Goal: Task Accomplishment & Management: Use online tool/utility

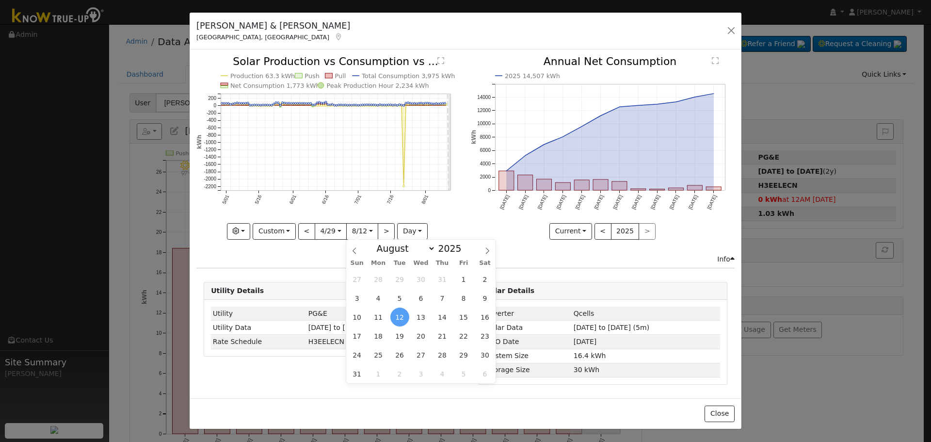
select select "7"
click at [732, 31] on button "button" at bounding box center [731, 31] width 14 height 14
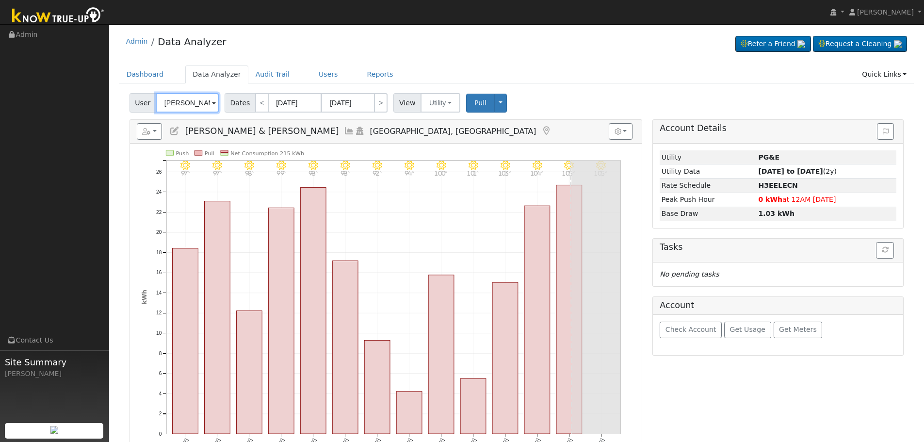
click at [195, 110] on input "[PERSON_NAME] & [PERSON_NAME]" at bounding box center [187, 102] width 63 height 19
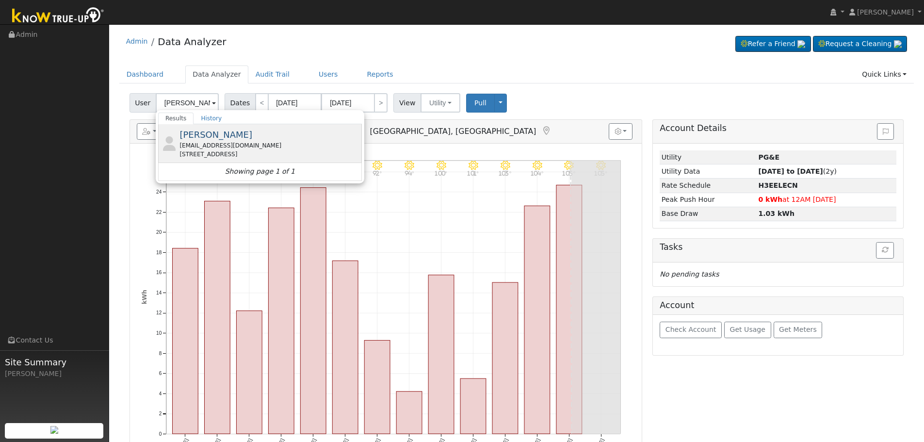
click at [220, 140] on span "[PERSON_NAME]" at bounding box center [215, 134] width 73 height 10
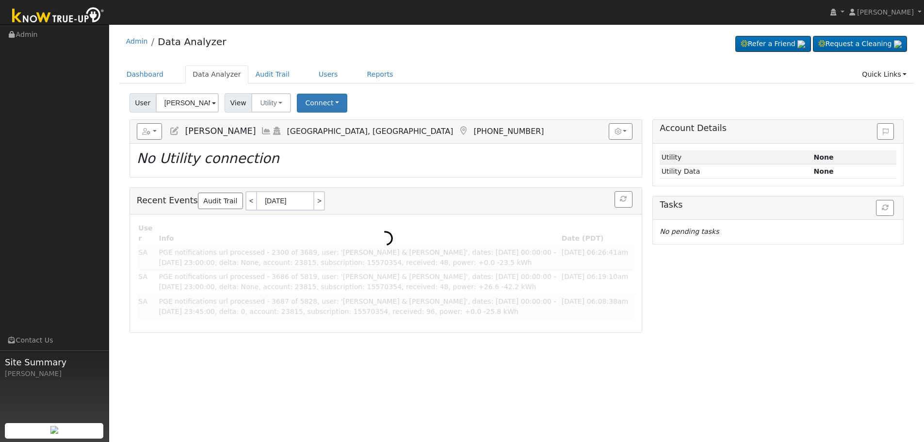
type input "[PERSON_NAME]"
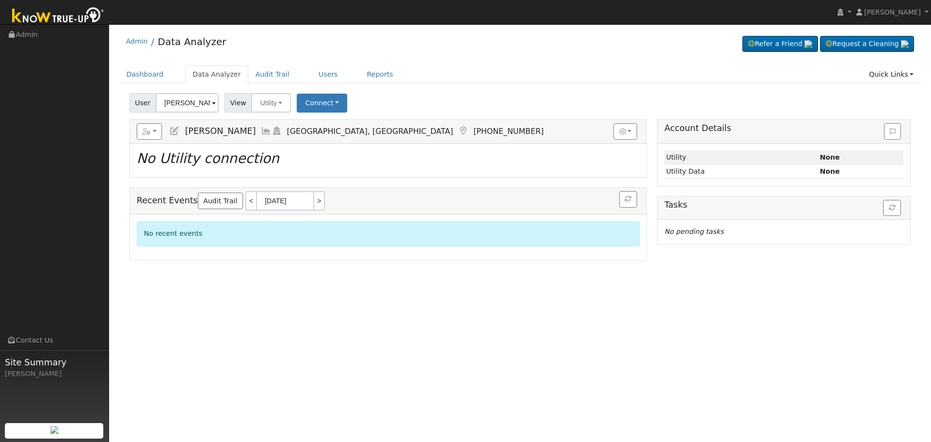
click at [261, 129] on icon at bounding box center [266, 131] width 11 height 9
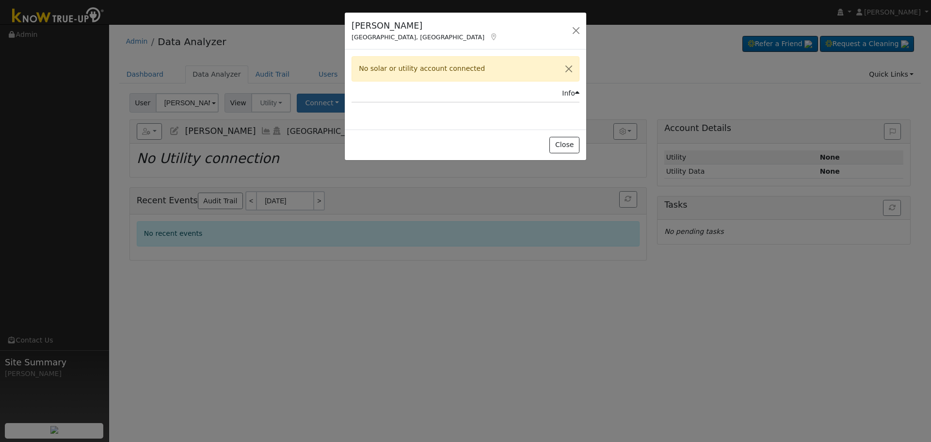
click at [489, 38] on icon at bounding box center [493, 36] width 9 height 7
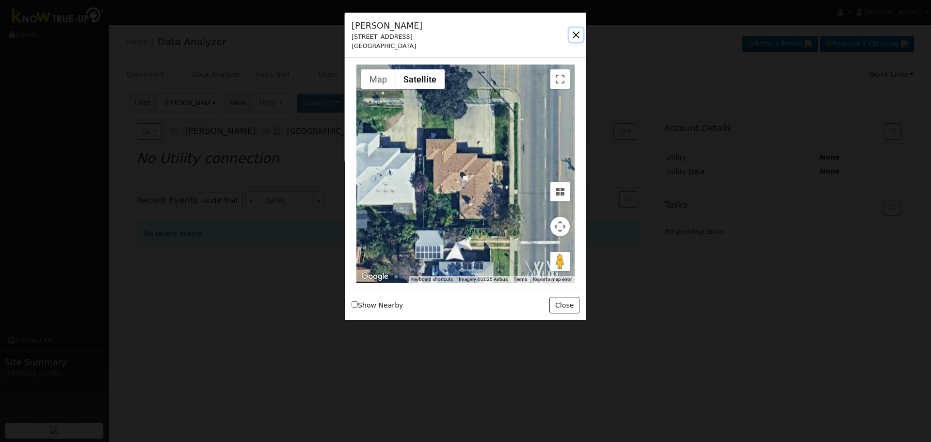
click at [575, 38] on button "button" at bounding box center [576, 35] width 14 height 14
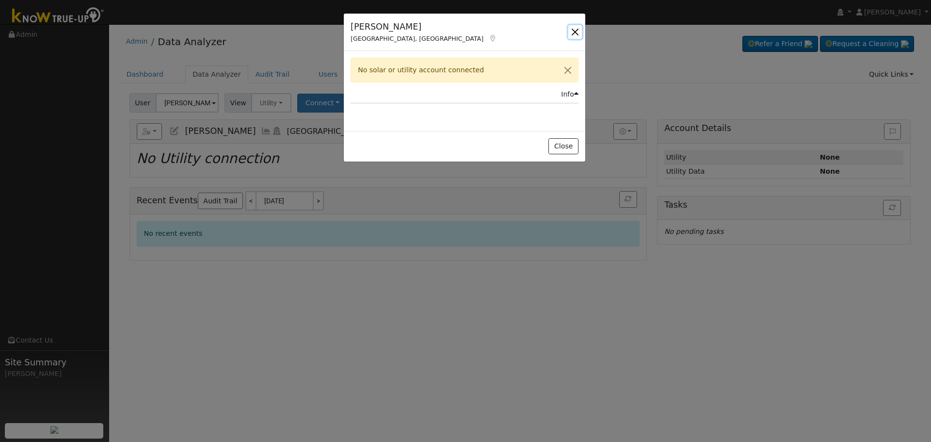
click at [573, 28] on button "button" at bounding box center [575, 32] width 14 height 14
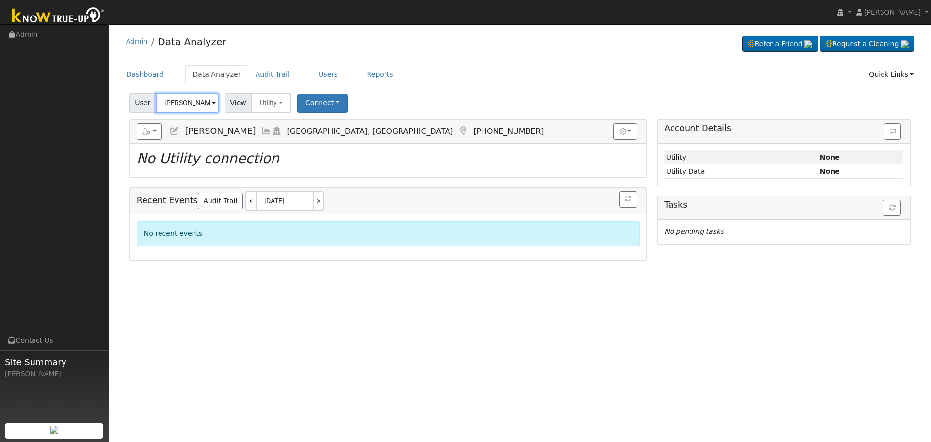
click at [184, 99] on input "[PERSON_NAME]" at bounding box center [187, 102] width 63 height 19
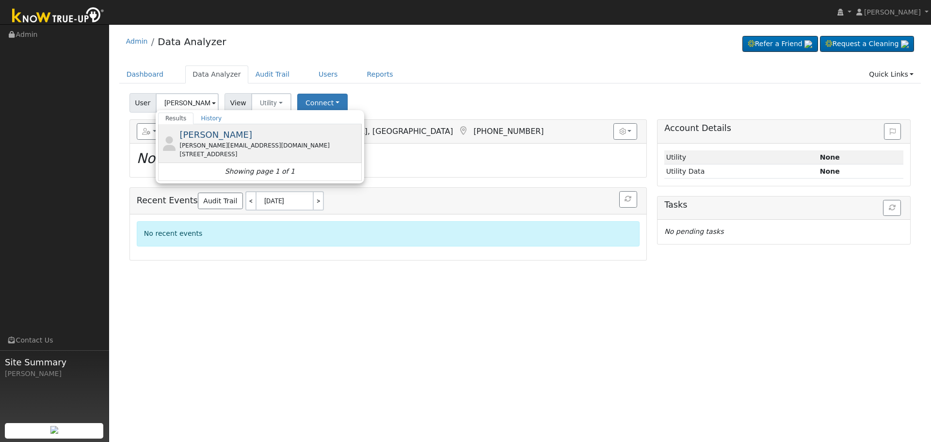
click at [252, 148] on div "alfonso@veromortgage.com" at bounding box center [269, 145] width 180 height 9
type input "[PERSON_NAME]"
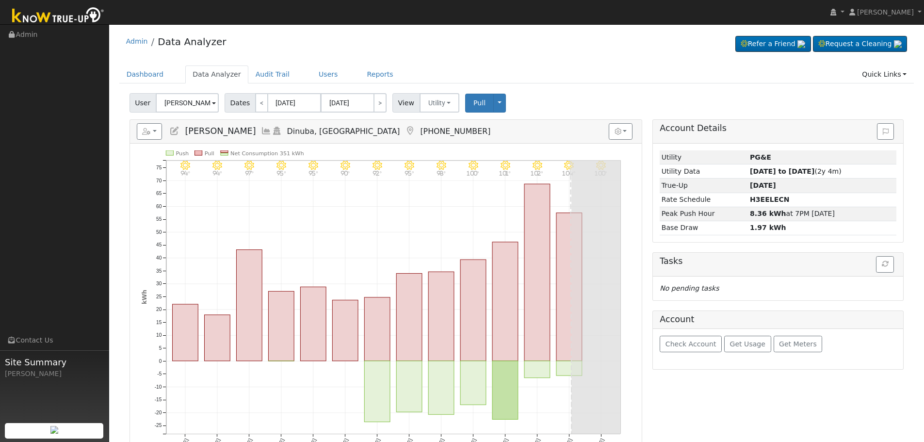
click at [261, 133] on icon at bounding box center [266, 131] width 11 height 9
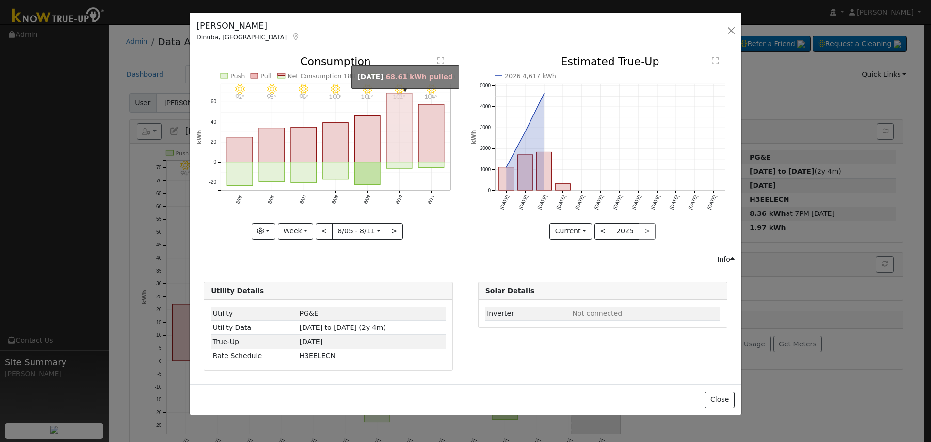
click at [394, 145] on rect "onclick=""" at bounding box center [400, 127] width 26 height 69
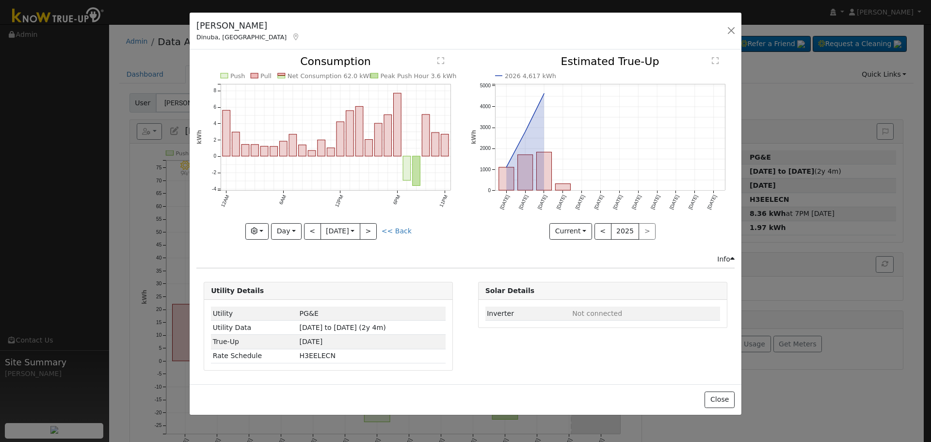
click at [405, 238] on div "Graphs Estimated Production Previous Year Consumption Previous Year Total Consu…" at bounding box center [328, 231] width 264 height 16
click at [404, 233] on link "<< Back" at bounding box center [397, 231] width 30 height 8
type input "[DATE]"
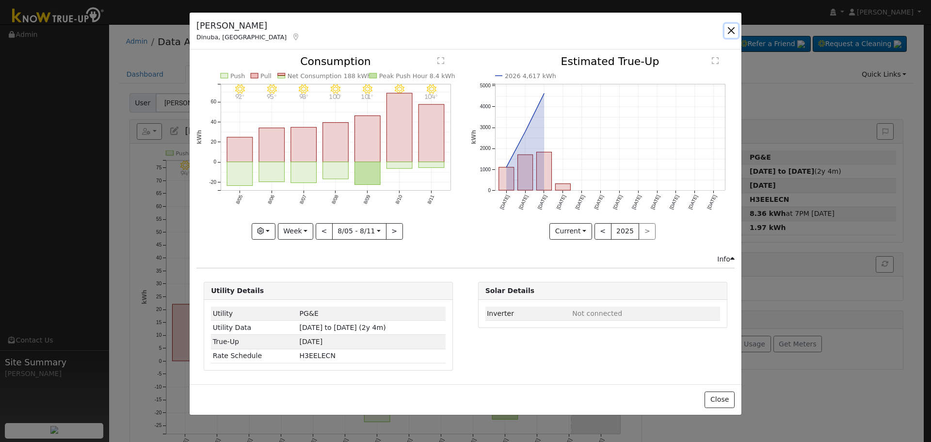
click at [733, 33] on button "button" at bounding box center [731, 31] width 14 height 14
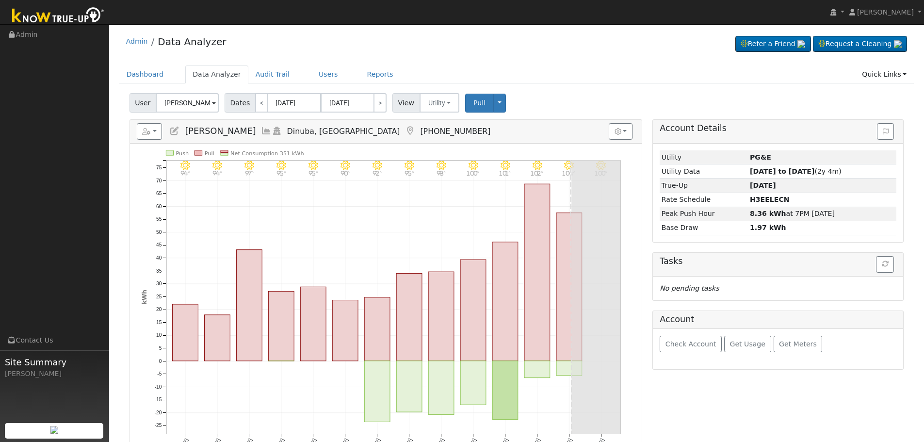
click at [261, 130] on icon at bounding box center [266, 131] width 11 height 9
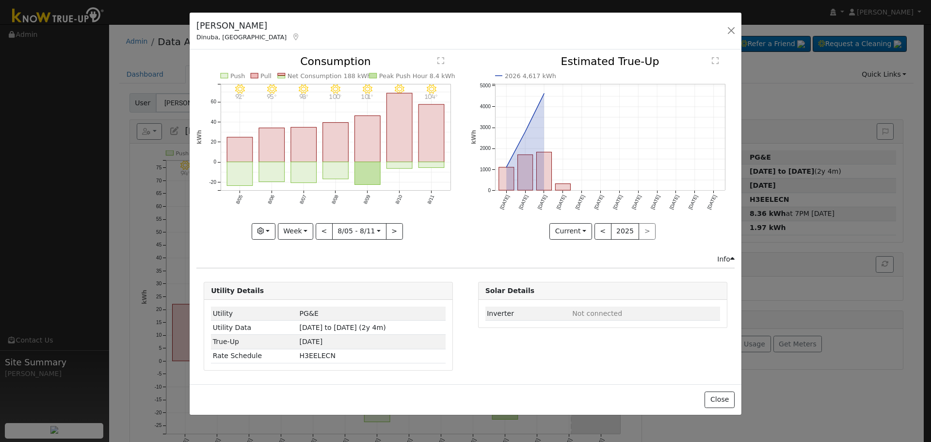
click at [291, 36] on icon at bounding box center [295, 36] width 9 height 7
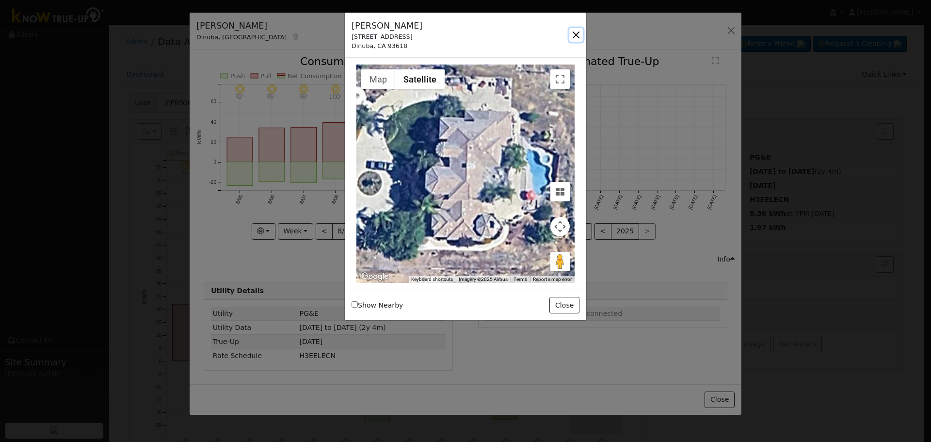
click at [577, 37] on button "button" at bounding box center [576, 35] width 14 height 14
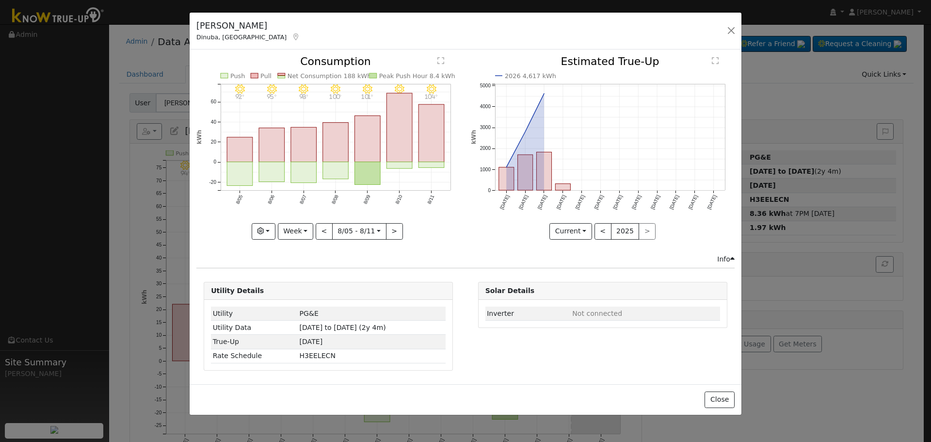
click at [291, 33] on link at bounding box center [295, 37] width 9 height 8
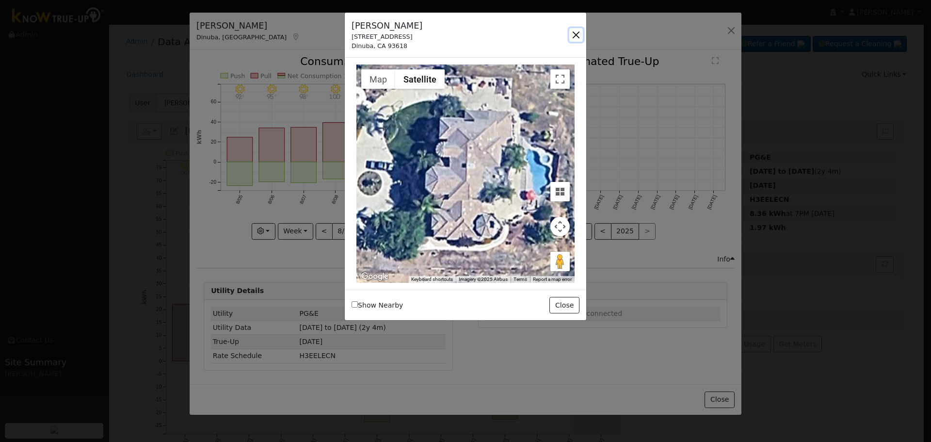
click at [577, 32] on button "button" at bounding box center [576, 35] width 14 height 14
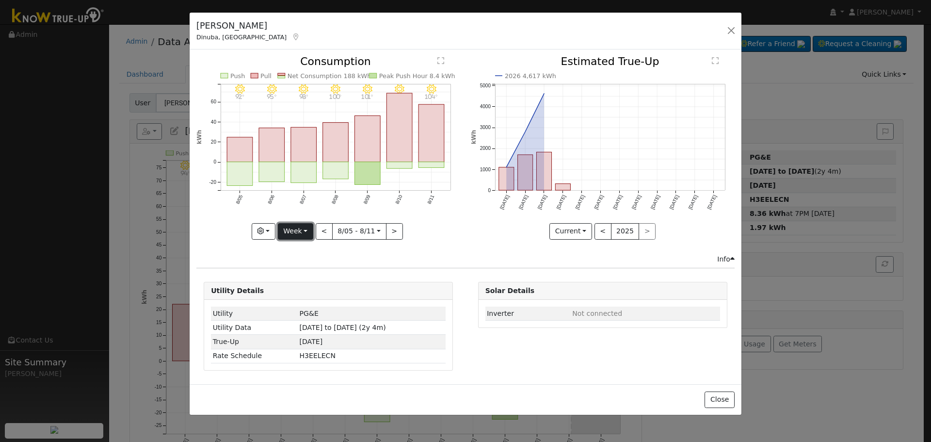
click at [307, 234] on button "Week" at bounding box center [295, 231] width 35 height 16
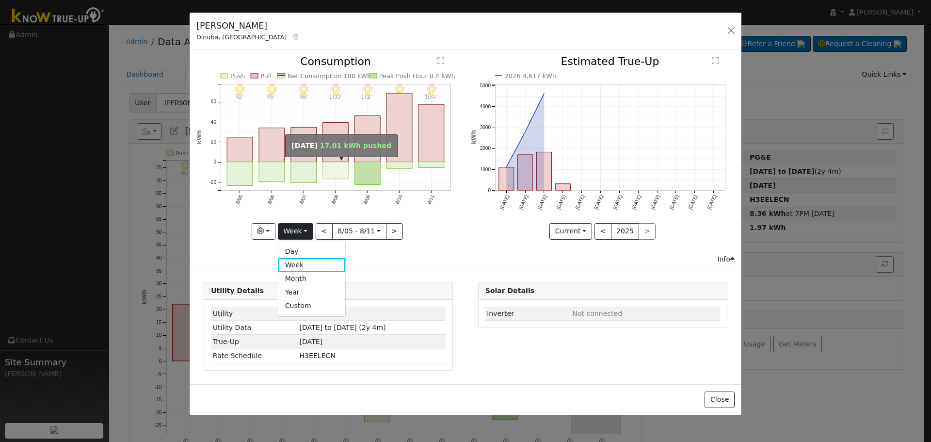
click at [345, 172] on rect "onclick=""" at bounding box center [336, 170] width 26 height 17
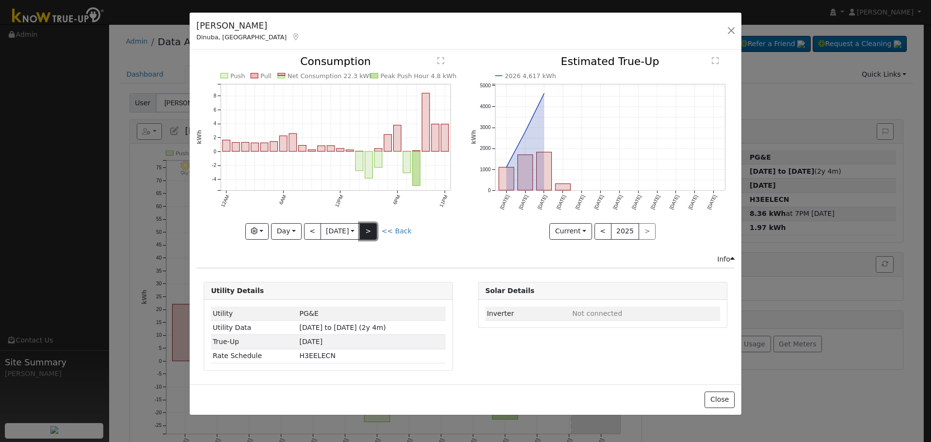
click at [370, 230] on button ">" at bounding box center [368, 231] width 17 height 16
click at [0, 0] on div at bounding box center [0, 0] width 0 height 0
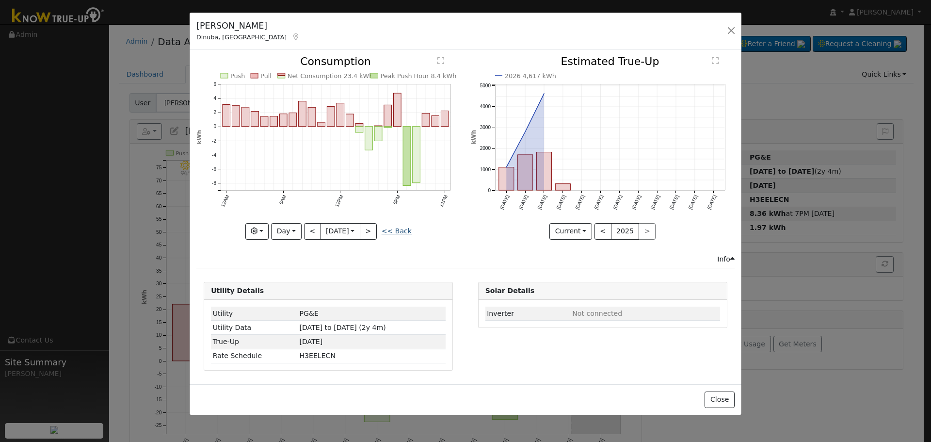
click at [391, 228] on link "<< Back" at bounding box center [397, 231] width 30 height 8
type input "[DATE]"
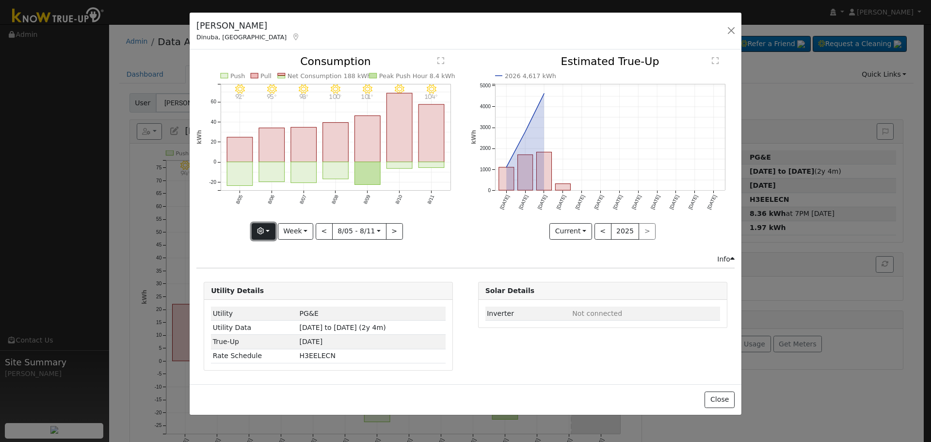
click at [264, 232] on icon "button" at bounding box center [260, 230] width 7 height 7
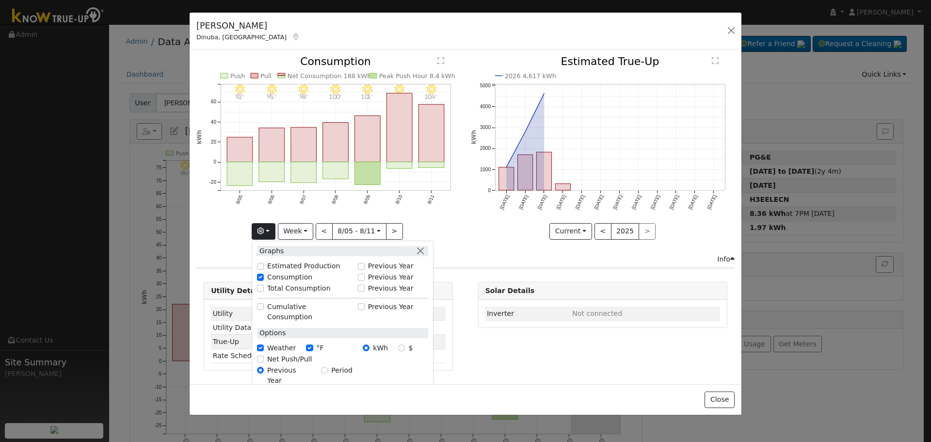
click at [415, 203] on icon "8/11 - Clear 104° 8/10 - Clear 102° 8/09 - Clear 101° 8/08 - Clear 100° 8/07 - …" at bounding box center [328, 144] width 264 height 177
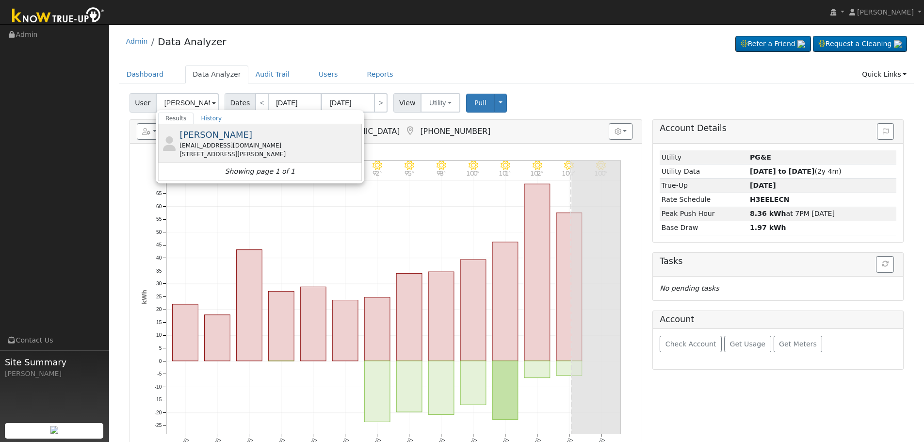
click at [208, 136] on span "[PERSON_NAME]" at bounding box center [215, 134] width 73 height 10
type input "[PERSON_NAME]"
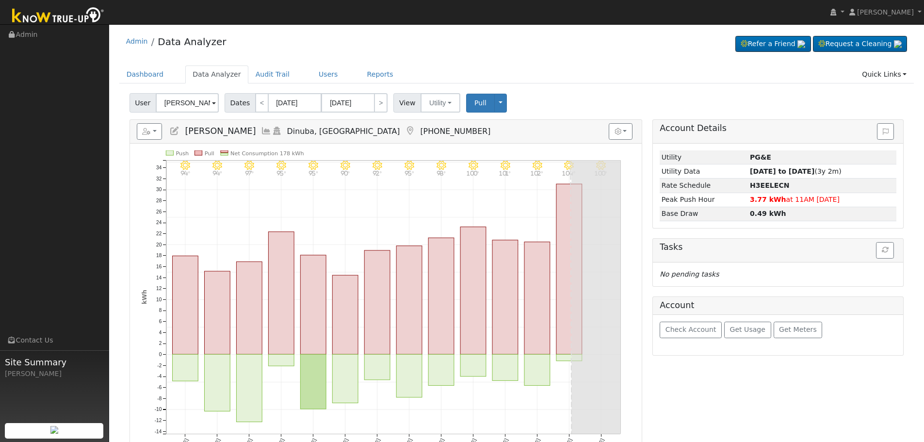
click at [270, 131] on icon at bounding box center [266, 131] width 11 height 9
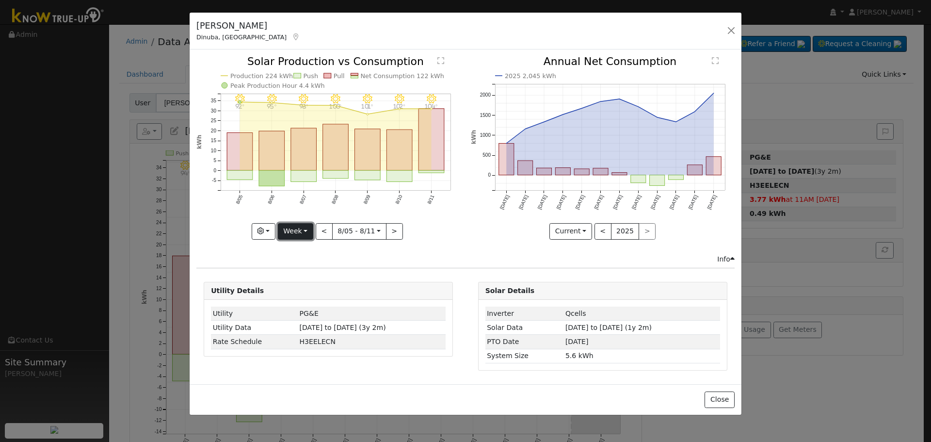
click at [306, 229] on button "Week" at bounding box center [295, 231] width 35 height 16
click at [307, 274] on link "Month" at bounding box center [311, 279] width 67 height 14
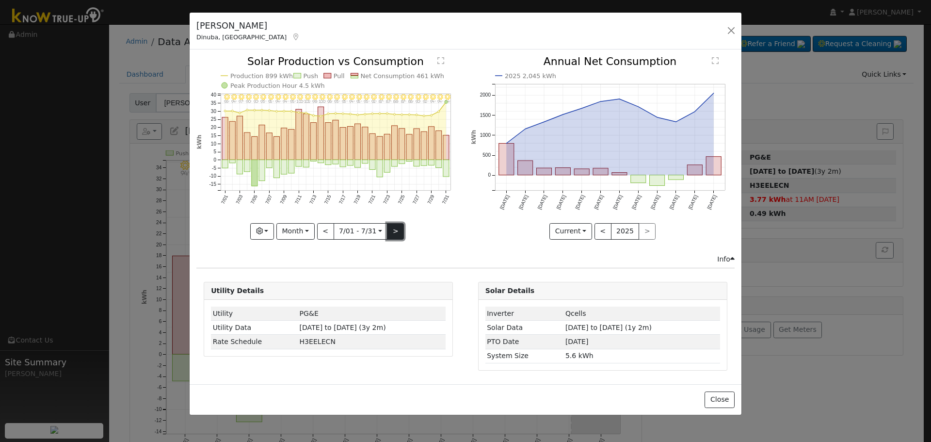
click at [398, 229] on button ">" at bounding box center [395, 231] width 17 height 16
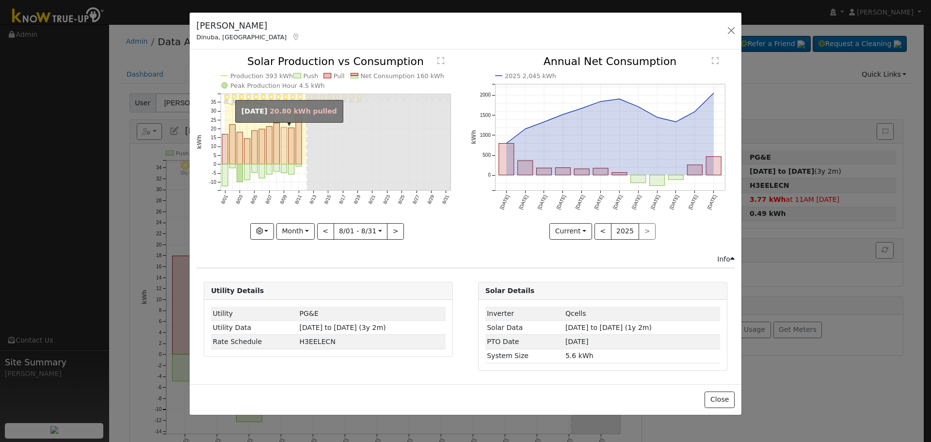
click at [284, 157] on rect "onclick=""" at bounding box center [284, 146] width 6 height 37
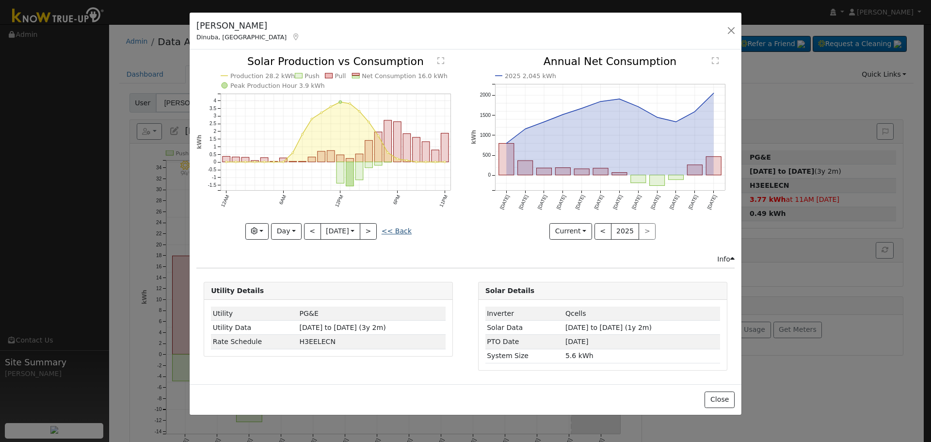
click at [396, 227] on link "<< Back" at bounding box center [397, 231] width 30 height 8
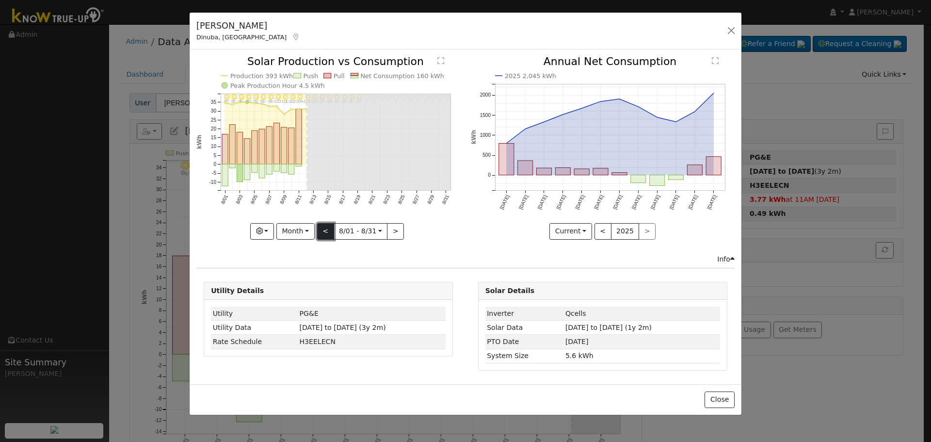
click at [320, 232] on button "<" at bounding box center [325, 231] width 17 height 16
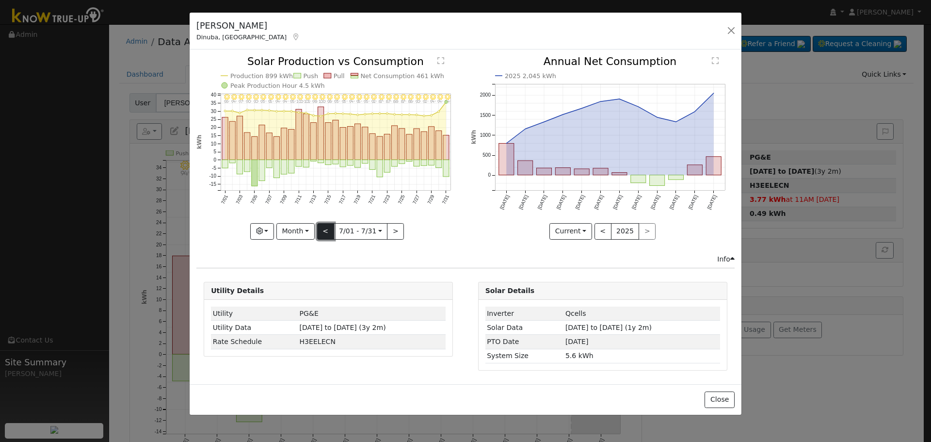
click at [322, 226] on button "<" at bounding box center [325, 231] width 17 height 16
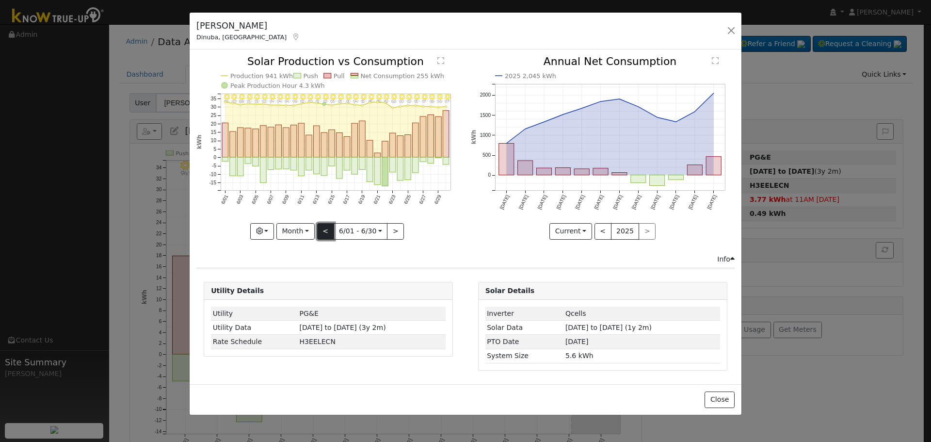
click at [326, 233] on button "<" at bounding box center [325, 231] width 17 height 16
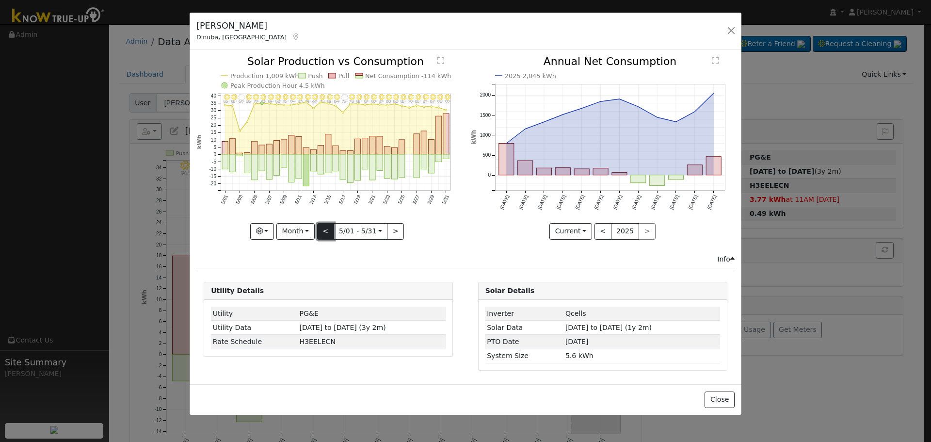
click at [326, 233] on button "<" at bounding box center [325, 231] width 17 height 16
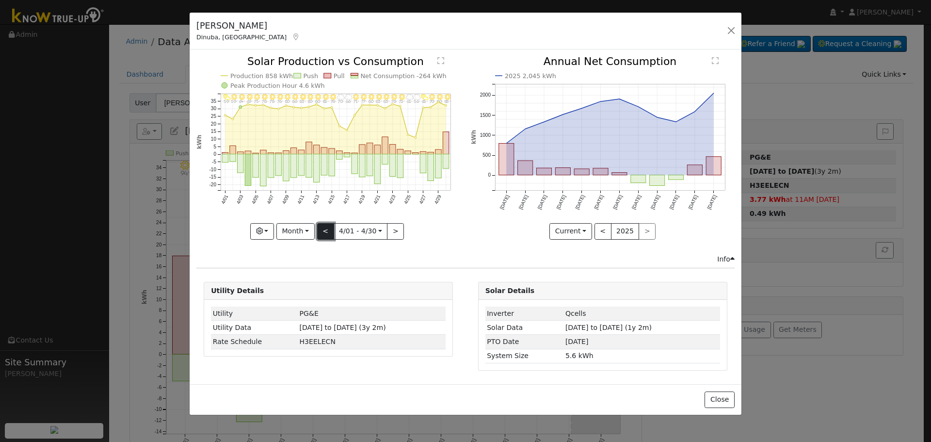
click at [326, 233] on button "<" at bounding box center [325, 231] width 17 height 16
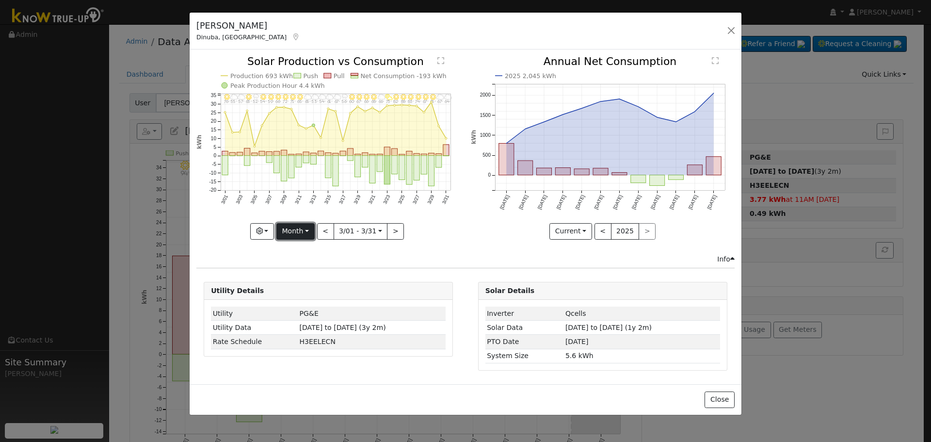
click at [297, 229] on button "Month" at bounding box center [295, 231] width 38 height 16
click at [316, 290] on link "Year" at bounding box center [310, 292] width 67 height 14
type input "[DATE]"
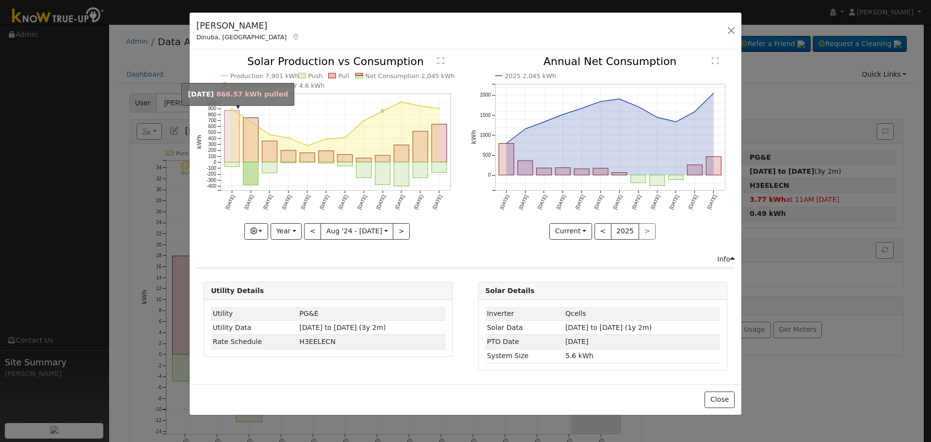
click at [239, 133] on rect "onclick=""" at bounding box center [232, 136] width 15 height 51
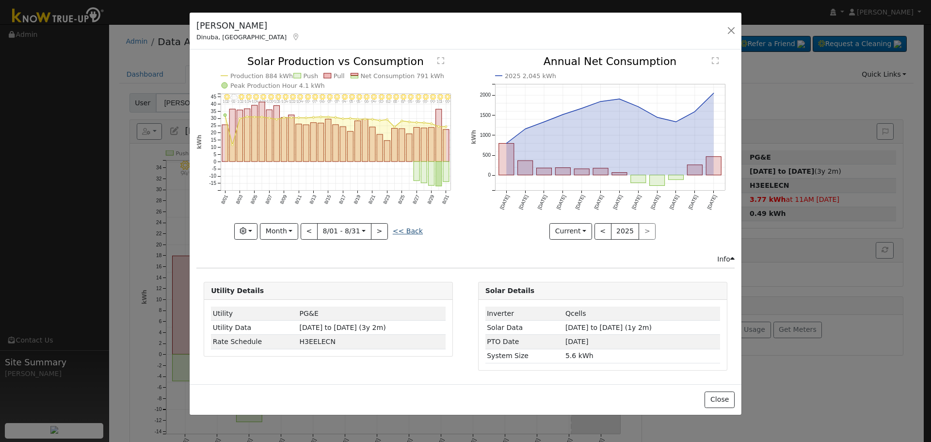
click at [398, 228] on link "<< Back" at bounding box center [408, 231] width 30 height 8
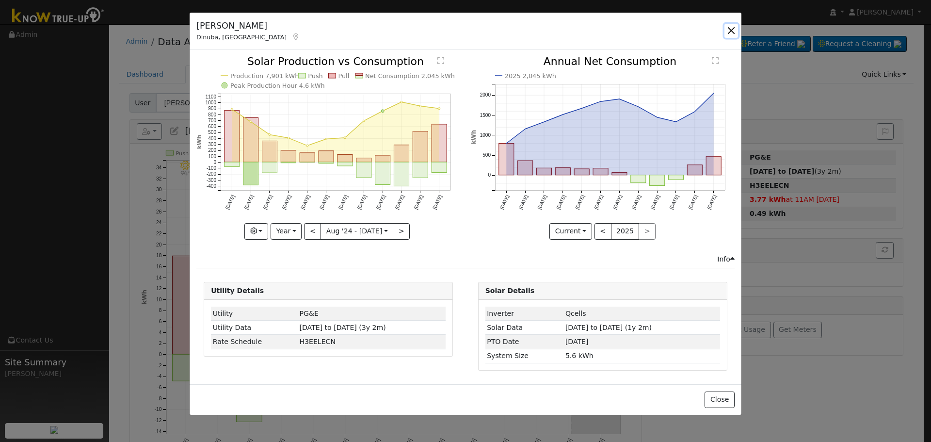
click at [731, 28] on button "button" at bounding box center [731, 31] width 14 height 14
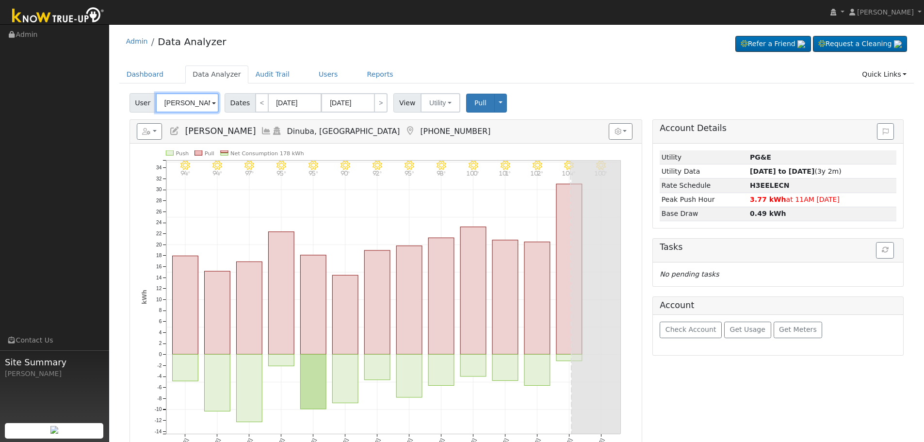
click at [190, 100] on input "[PERSON_NAME]" at bounding box center [187, 102] width 63 height 19
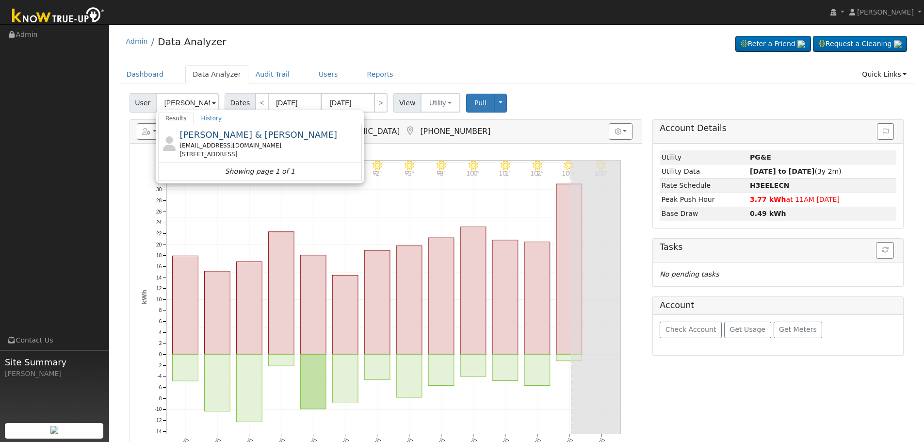
click at [242, 133] on span "[PERSON_NAME] & [PERSON_NAME]" at bounding box center [258, 134] width 158 height 10
type input "[PERSON_NAME] & [PERSON_NAME]"
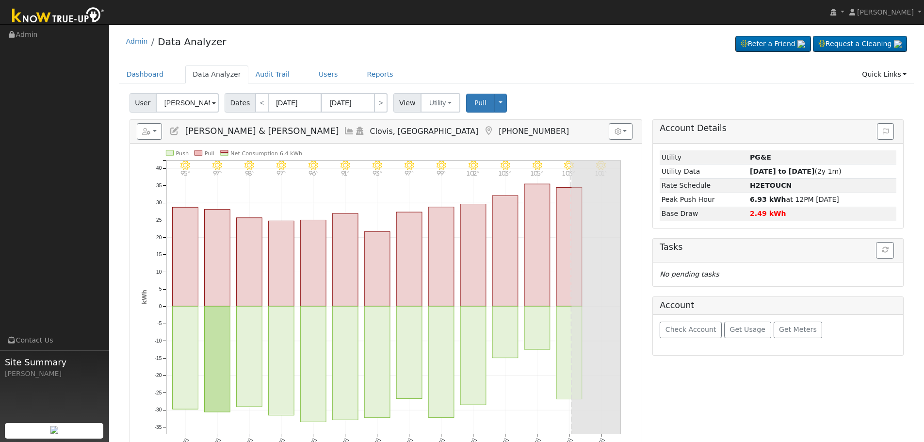
click at [344, 128] on icon at bounding box center [349, 131] width 11 height 9
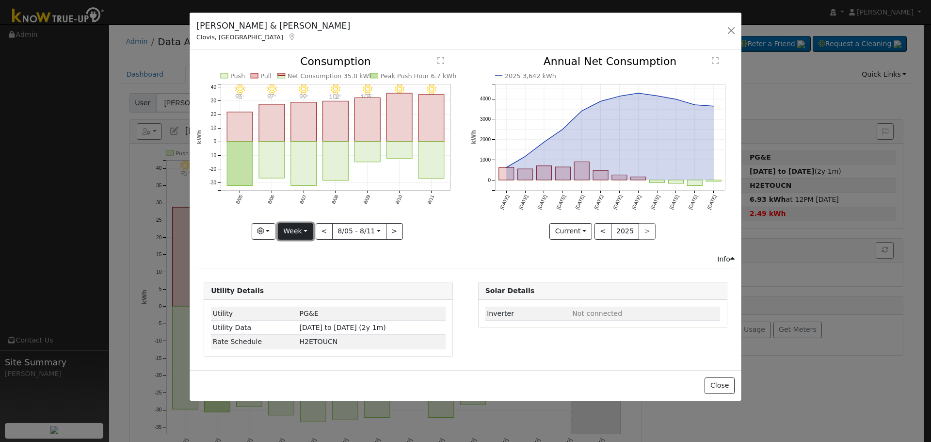
click at [302, 229] on button "Week" at bounding box center [295, 231] width 35 height 16
click at [326, 293] on link "Year" at bounding box center [311, 292] width 67 height 14
type input "[DATE]"
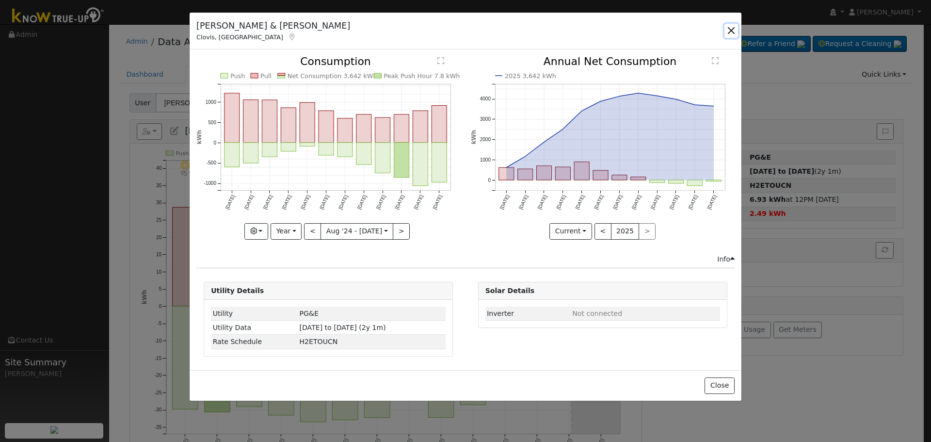
click at [731, 29] on button "button" at bounding box center [731, 31] width 14 height 14
